Goal: Information Seeking & Learning: Learn about a topic

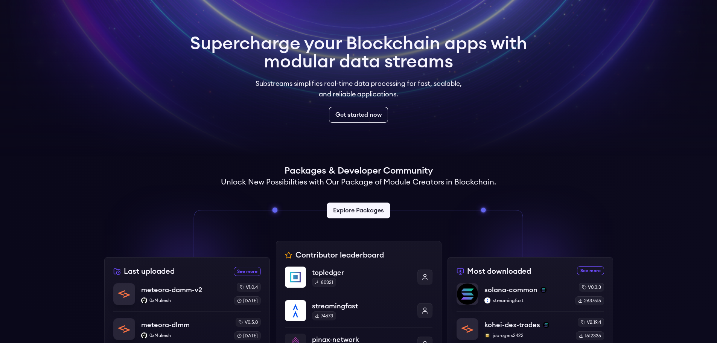
scroll to position [75, 0]
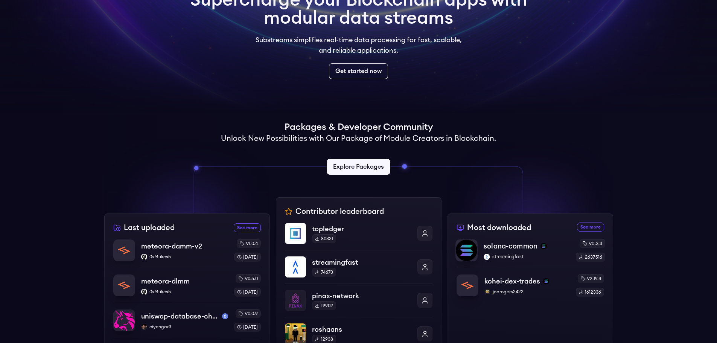
click at [515, 246] on p "solana-common" at bounding box center [510, 246] width 54 height 11
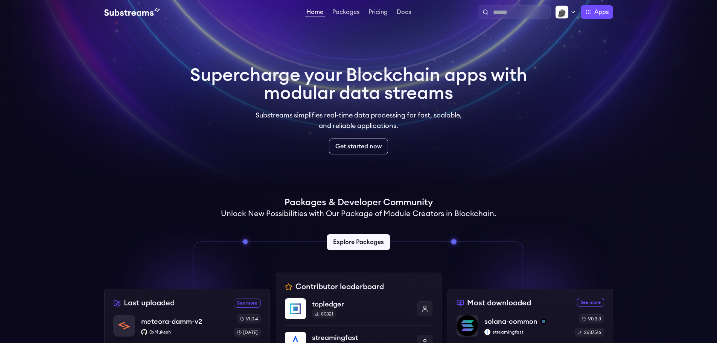
scroll to position [75, 0]
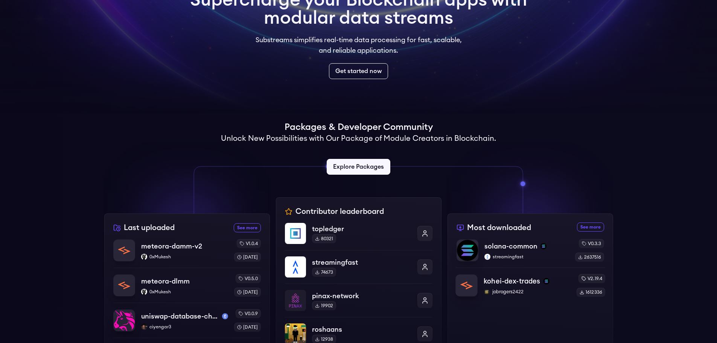
click at [513, 276] on p "kohei-dex-trades" at bounding box center [511, 281] width 56 height 11
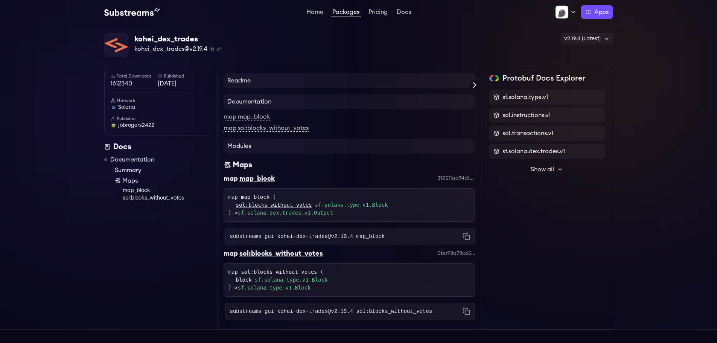
click at [345, 11] on link "Packages" at bounding box center [346, 13] width 30 height 8
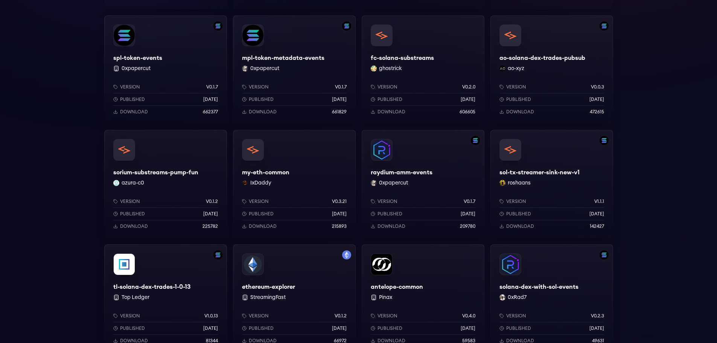
scroll to position [226, 0]
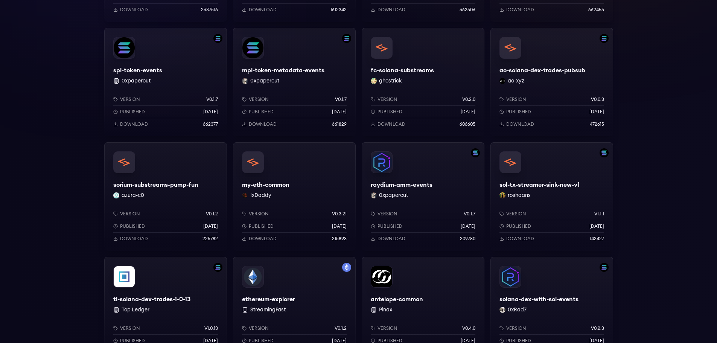
click at [292, 187] on div "my-eth-common IxDaddy Version v0.3.21 Published 4 months ago Download 215893" at bounding box center [294, 196] width 123 height 108
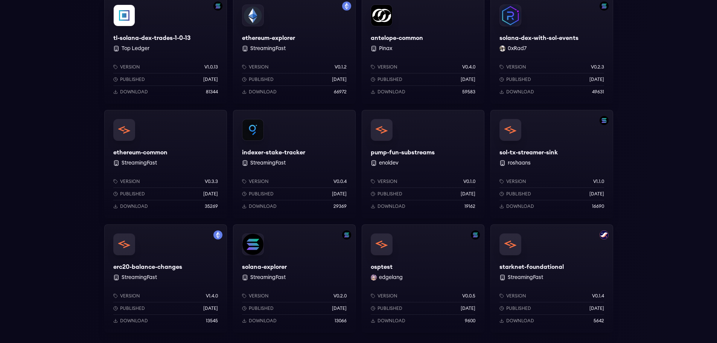
scroll to position [500, 0]
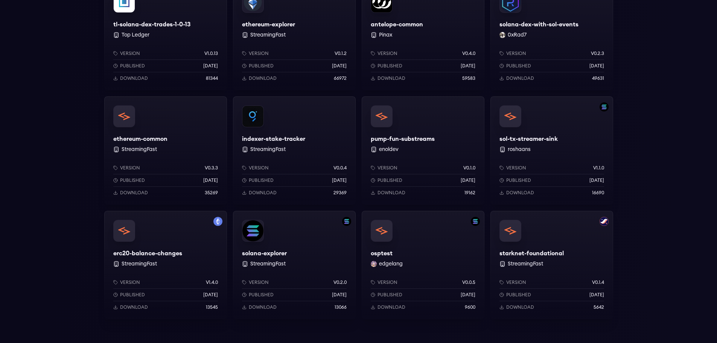
click at [160, 147] on div "ethereum-common StreamingFast Version v0.3.3 Published [DATE] Download 35269" at bounding box center [165, 150] width 123 height 108
